Goal: Find contact information: Find contact information

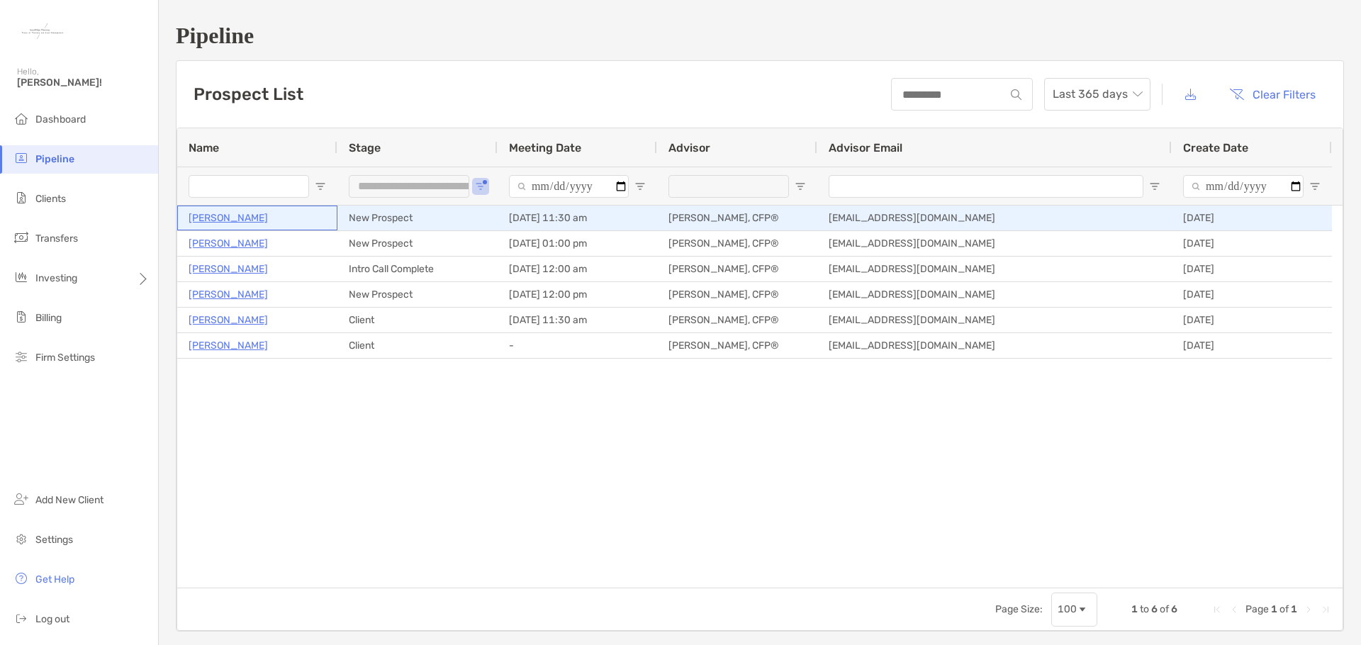
click at [242, 222] on p "[PERSON_NAME]" at bounding box center [228, 218] width 79 height 18
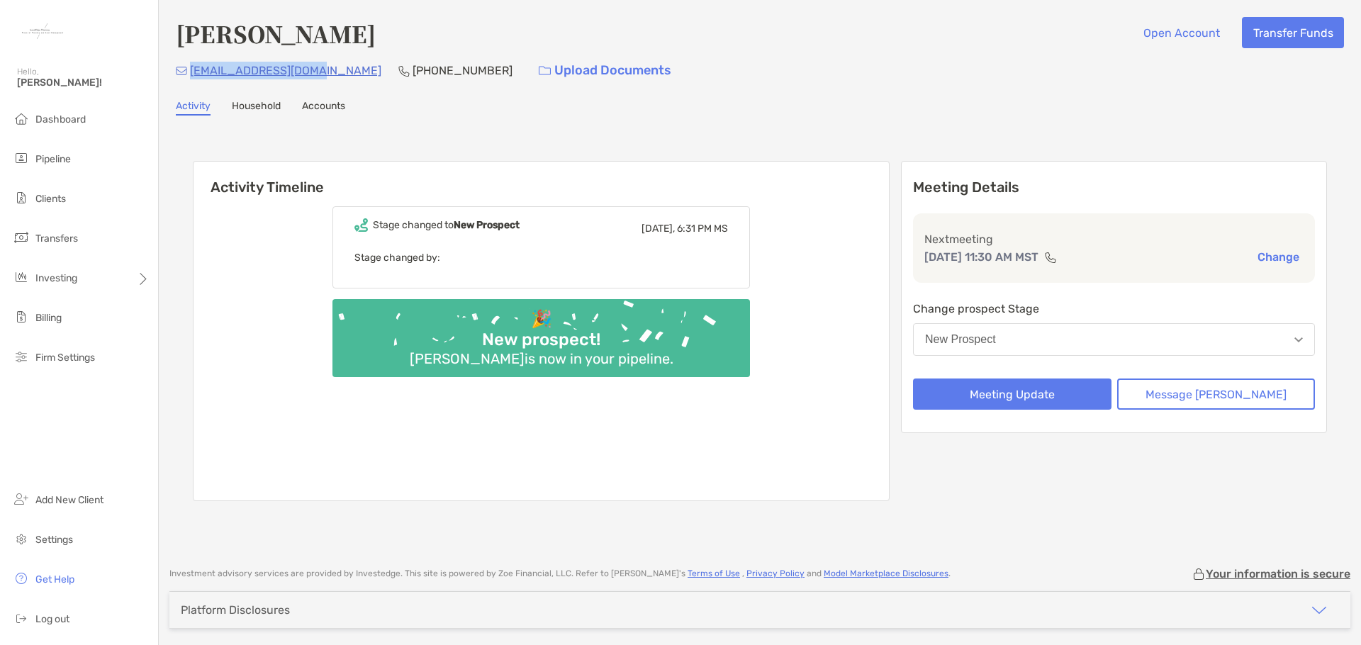
drag, startPoint x: 314, startPoint y: 74, endPoint x: 189, endPoint y: 73, distance: 124.8
click at [189, 73] on div "daniegrl87@gmail.com (818) 270-8825 Upload Documents" at bounding box center [760, 70] width 1168 height 30
copy p "daniegrl87@gmail.com"
